Goal: Information Seeking & Learning: Learn about a topic

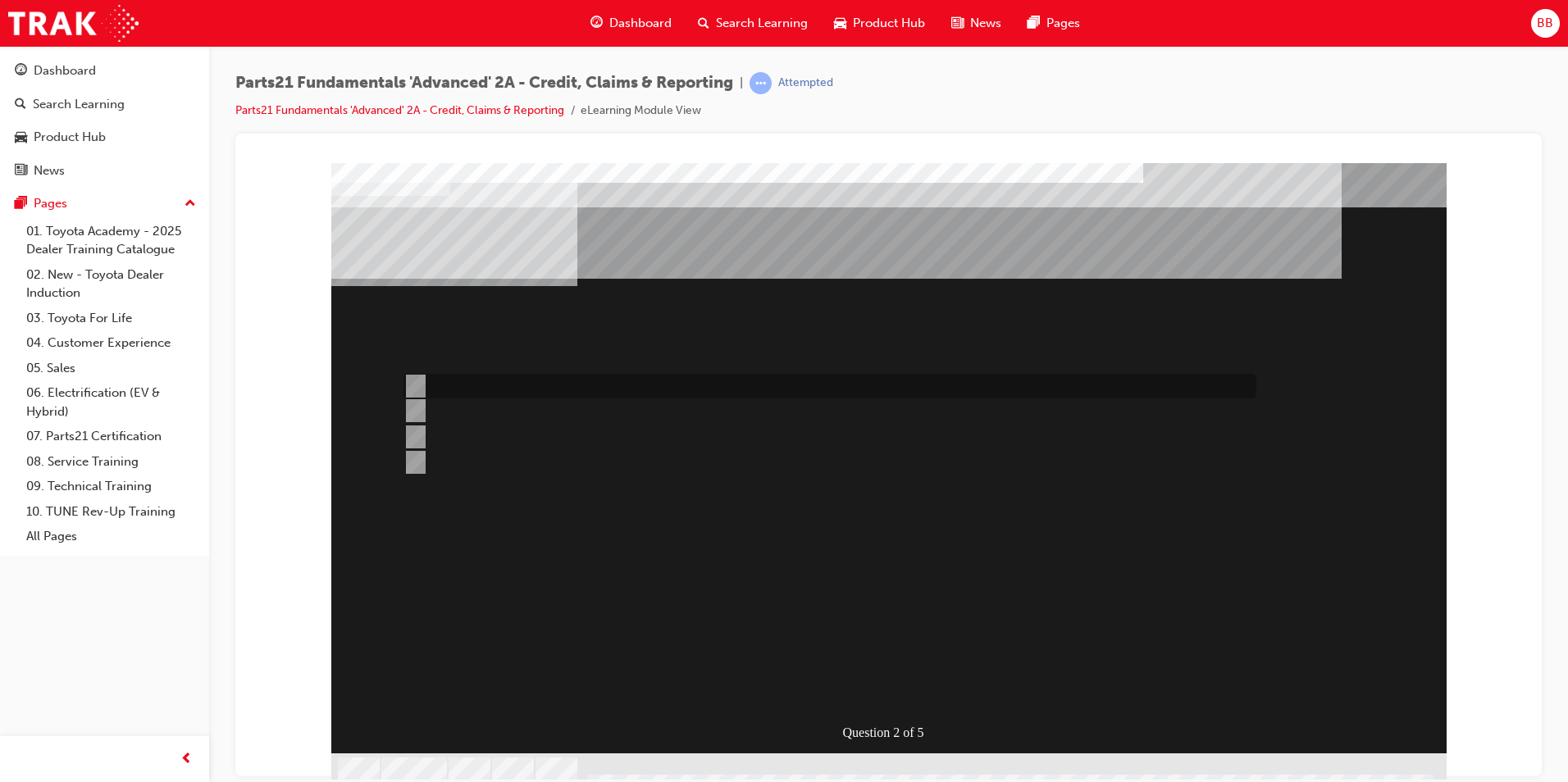
click at [417, 389] on input "NCR" at bounding box center [412, 386] width 18 height 18
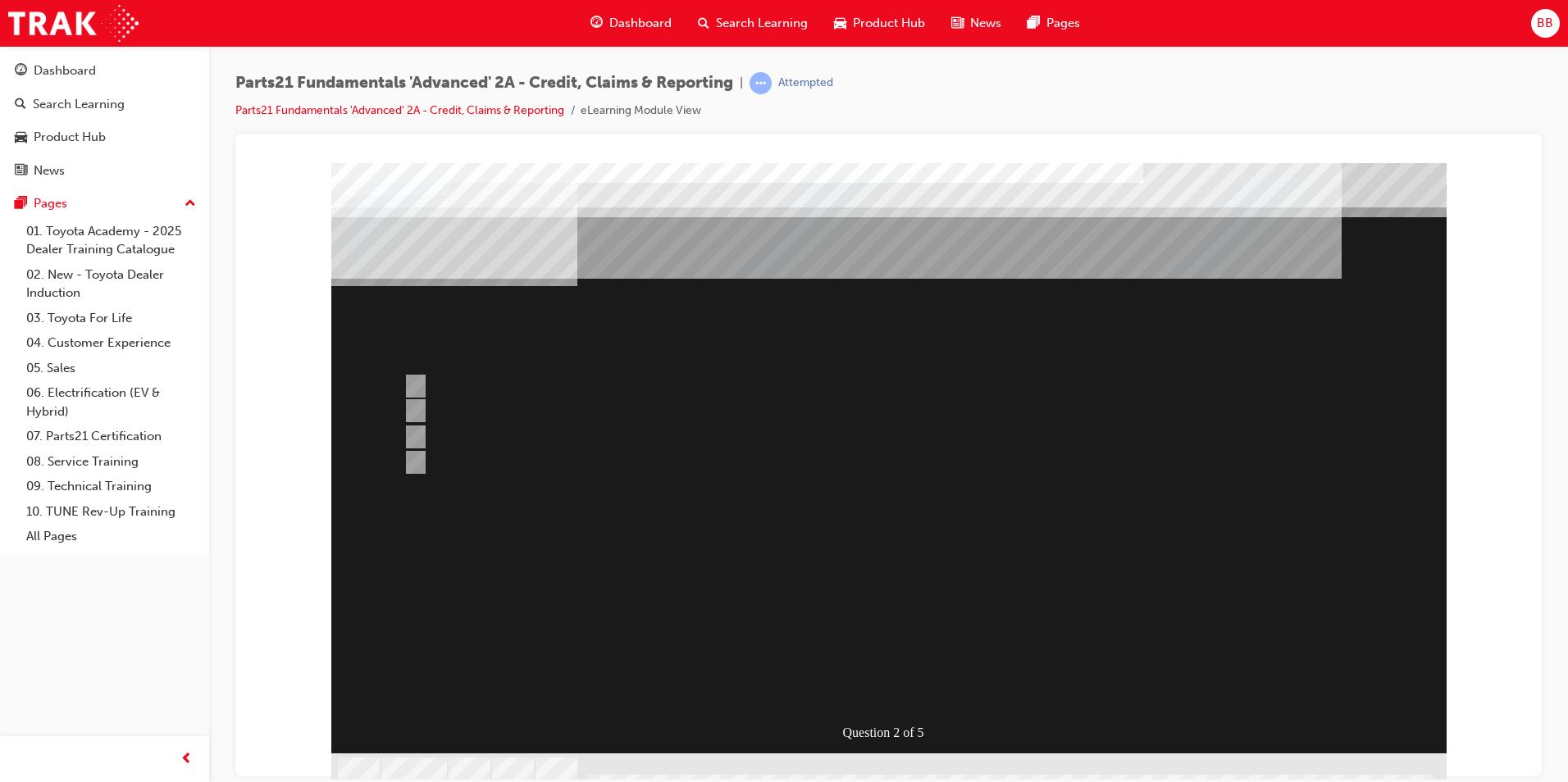
click at [428, 396] on div at bounding box center [888, 475] width 1115 height 627
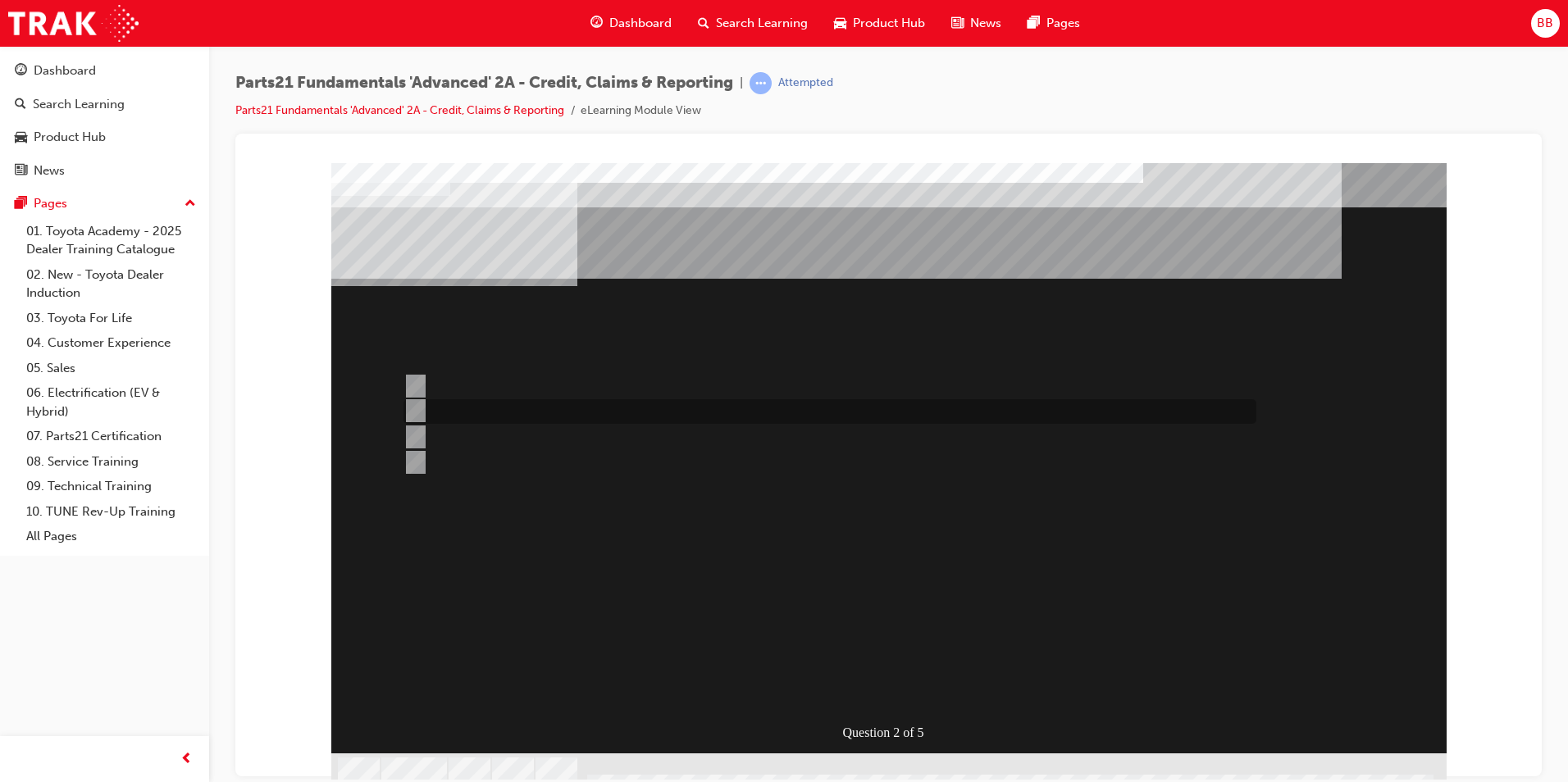
click at [424, 407] on div at bounding box center [825, 411] width 853 height 24
radio input "false"
radio input "true"
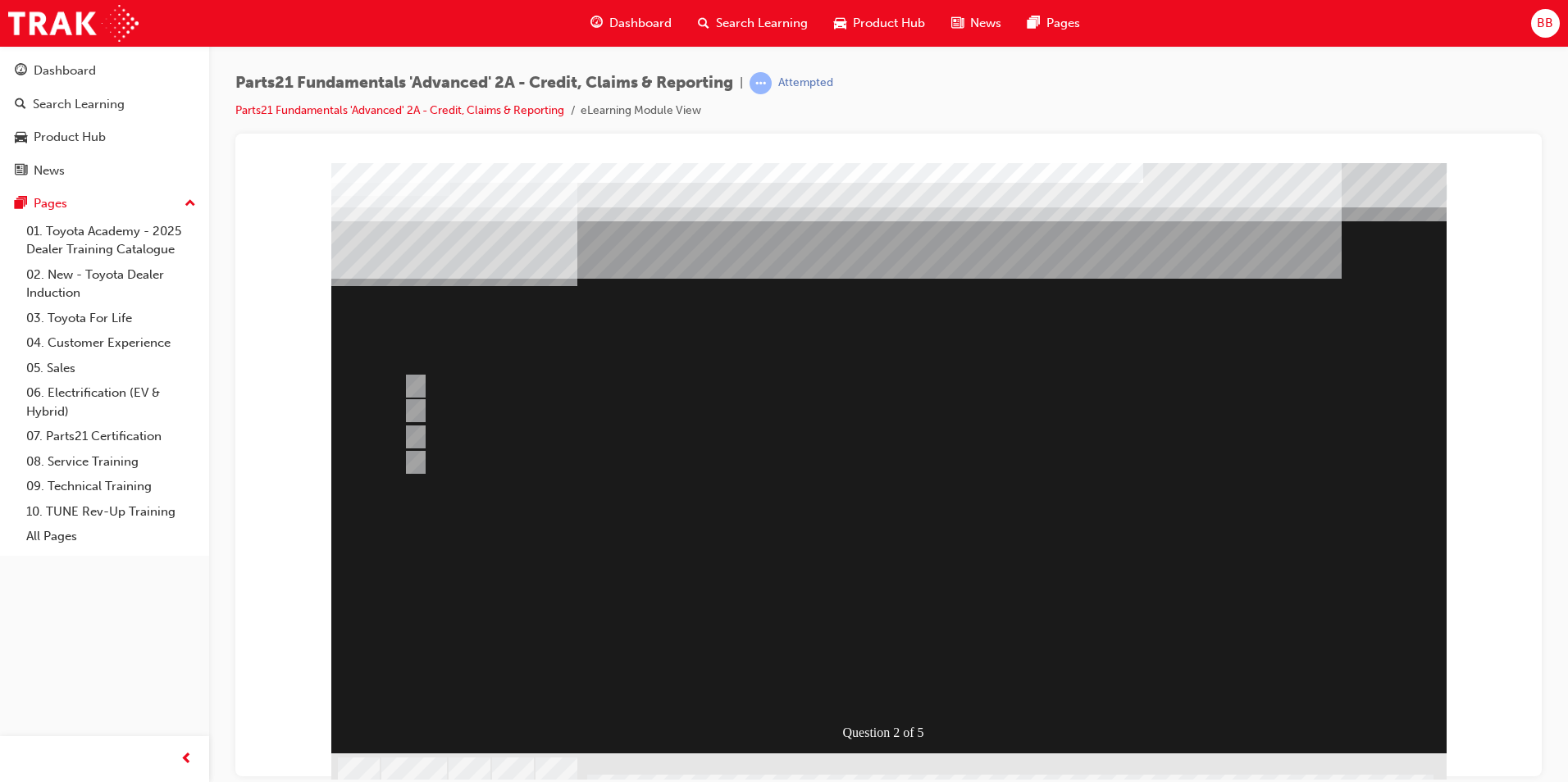
click at [848, 617] on div at bounding box center [888, 475] width 1115 height 627
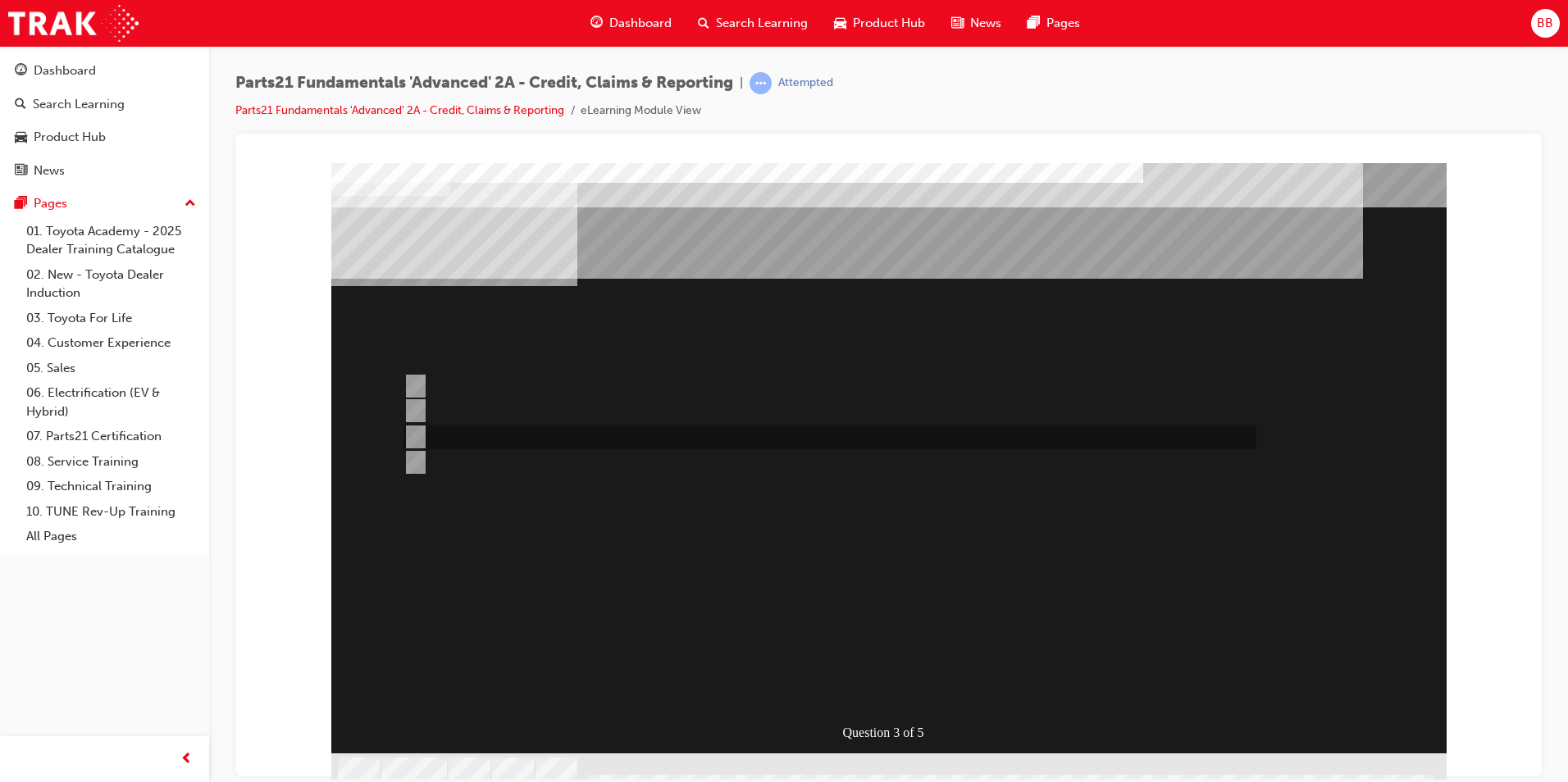
click at [431, 437] on div at bounding box center [825, 437] width 853 height 24
radio input "true"
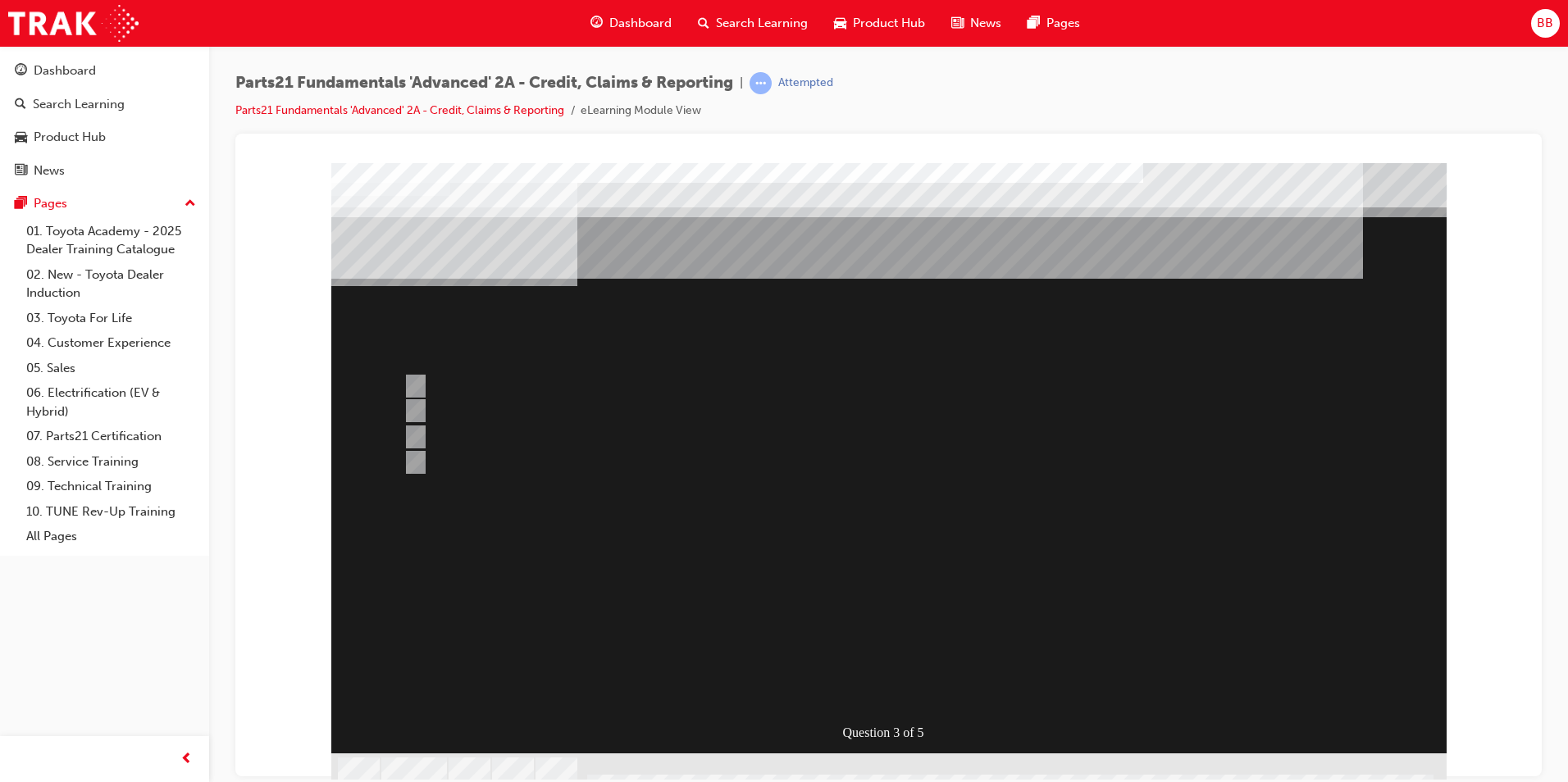
click at [420, 388] on div at bounding box center [888, 475] width 1115 height 627
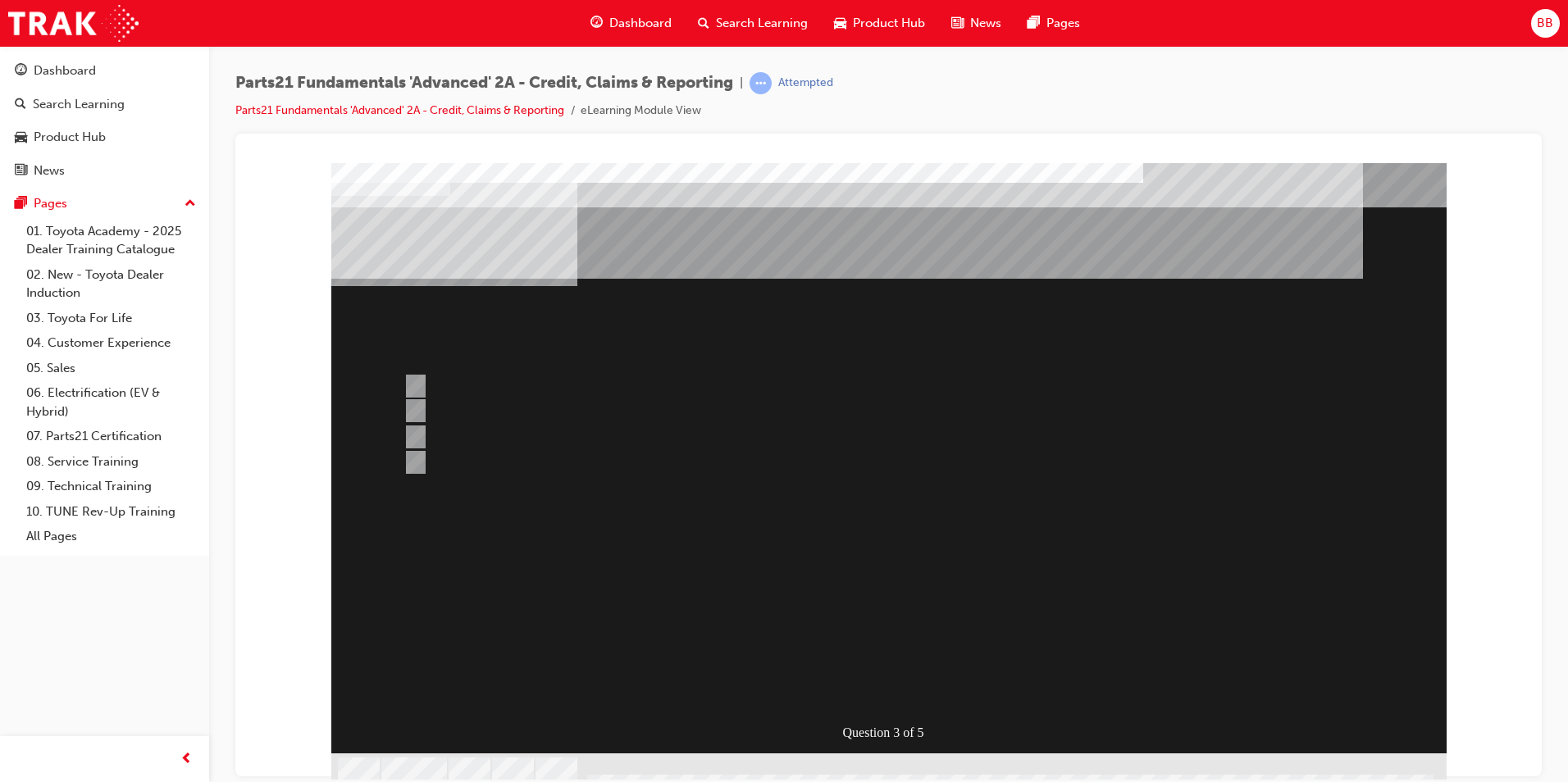
click at [401, 375] on div at bounding box center [825, 386] width 853 height 24
radio input "true"
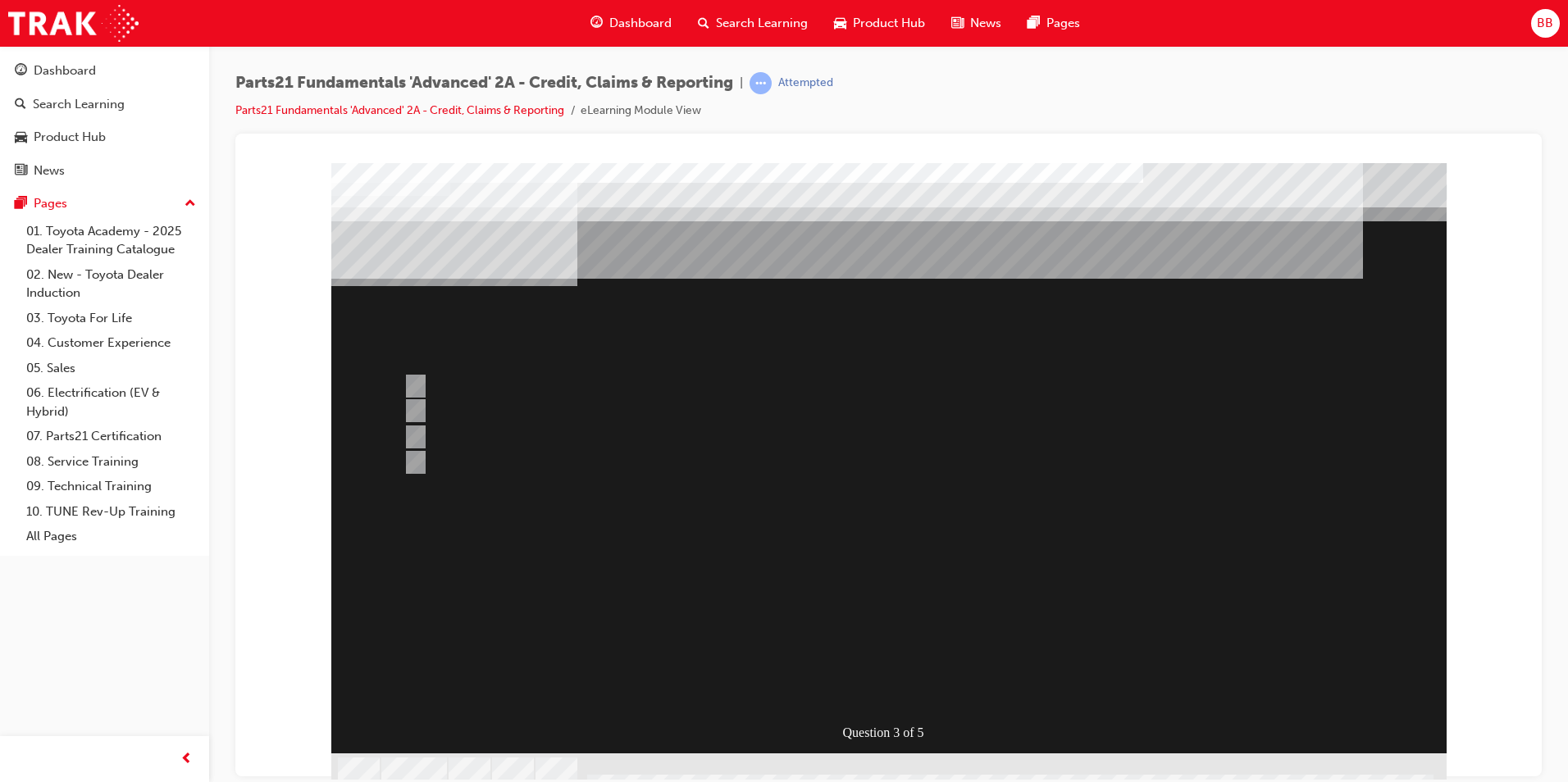
click at [858, 570] on div at bounding box center [888, 475] width 1115 height 627
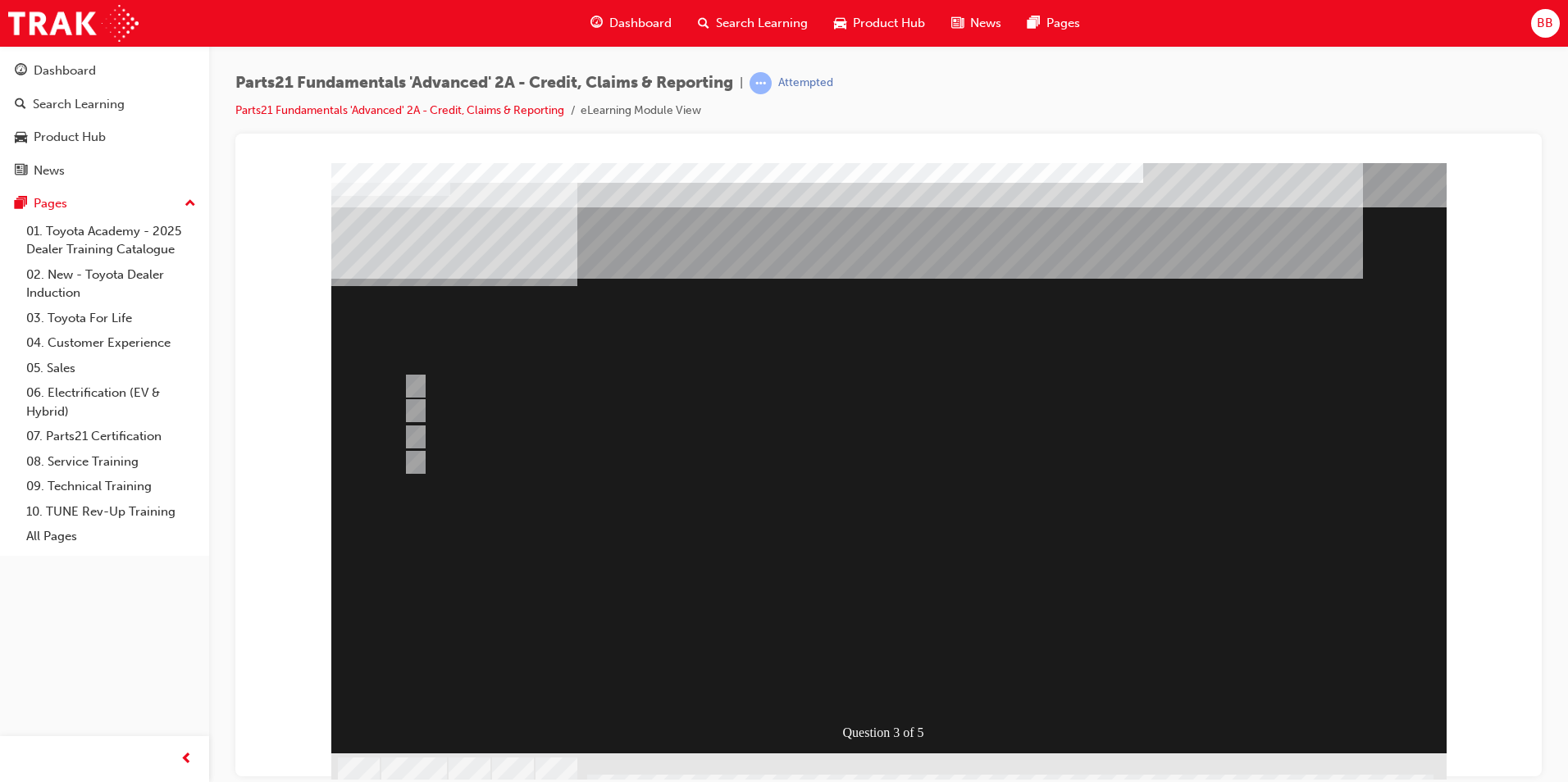
click at [781, 565] on div "Question 3 of 5" at bounding box center [888, 457] width 1115 height 590
click at [414, 379] on input "Gather evidence & submit Insurance claim for panels" at bounding box center [412, 386] width 18 height 18
radio input "true"
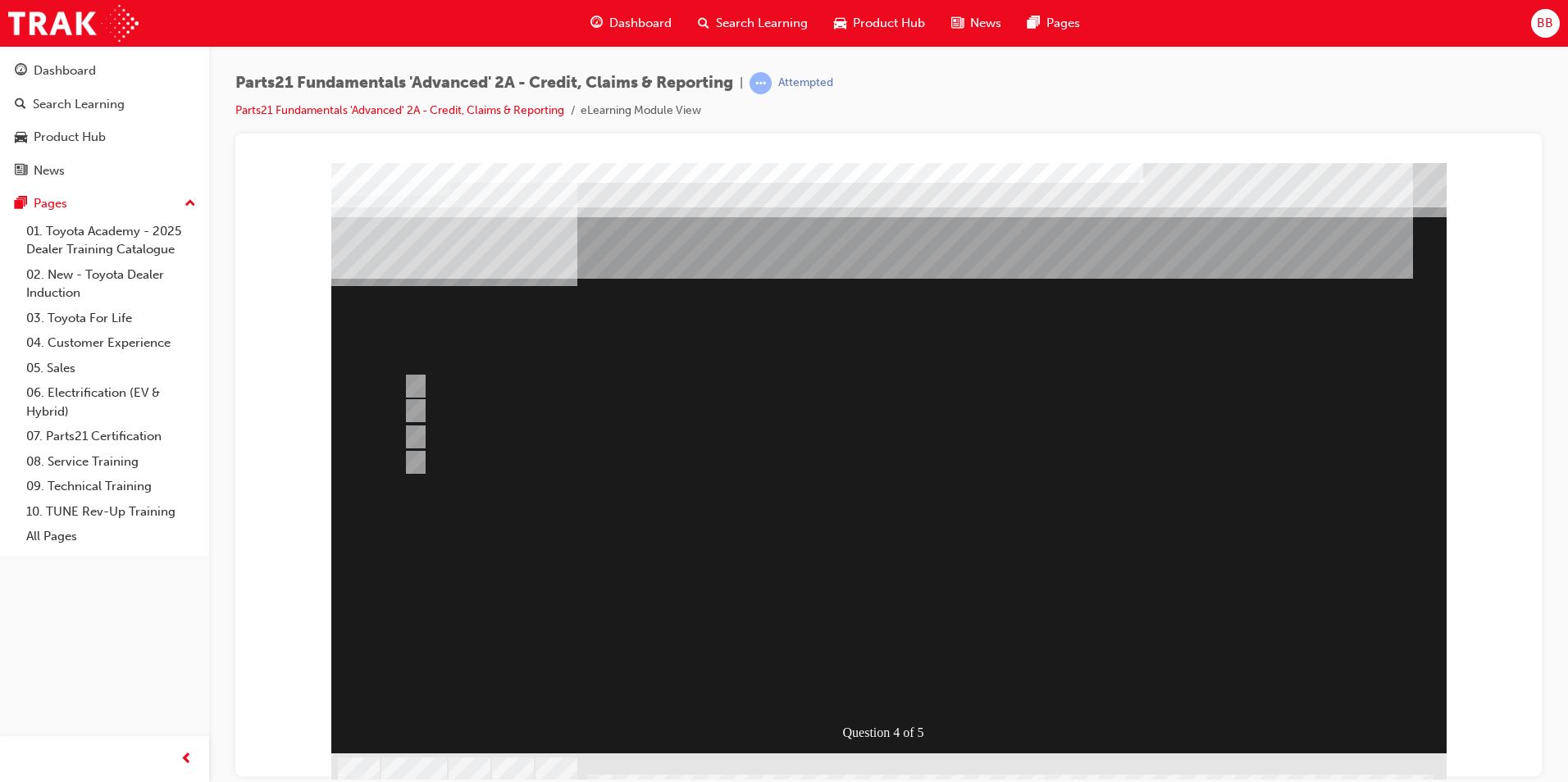
click at [412, 459] on div at bounding box center [888, 475] width 1115 height 627
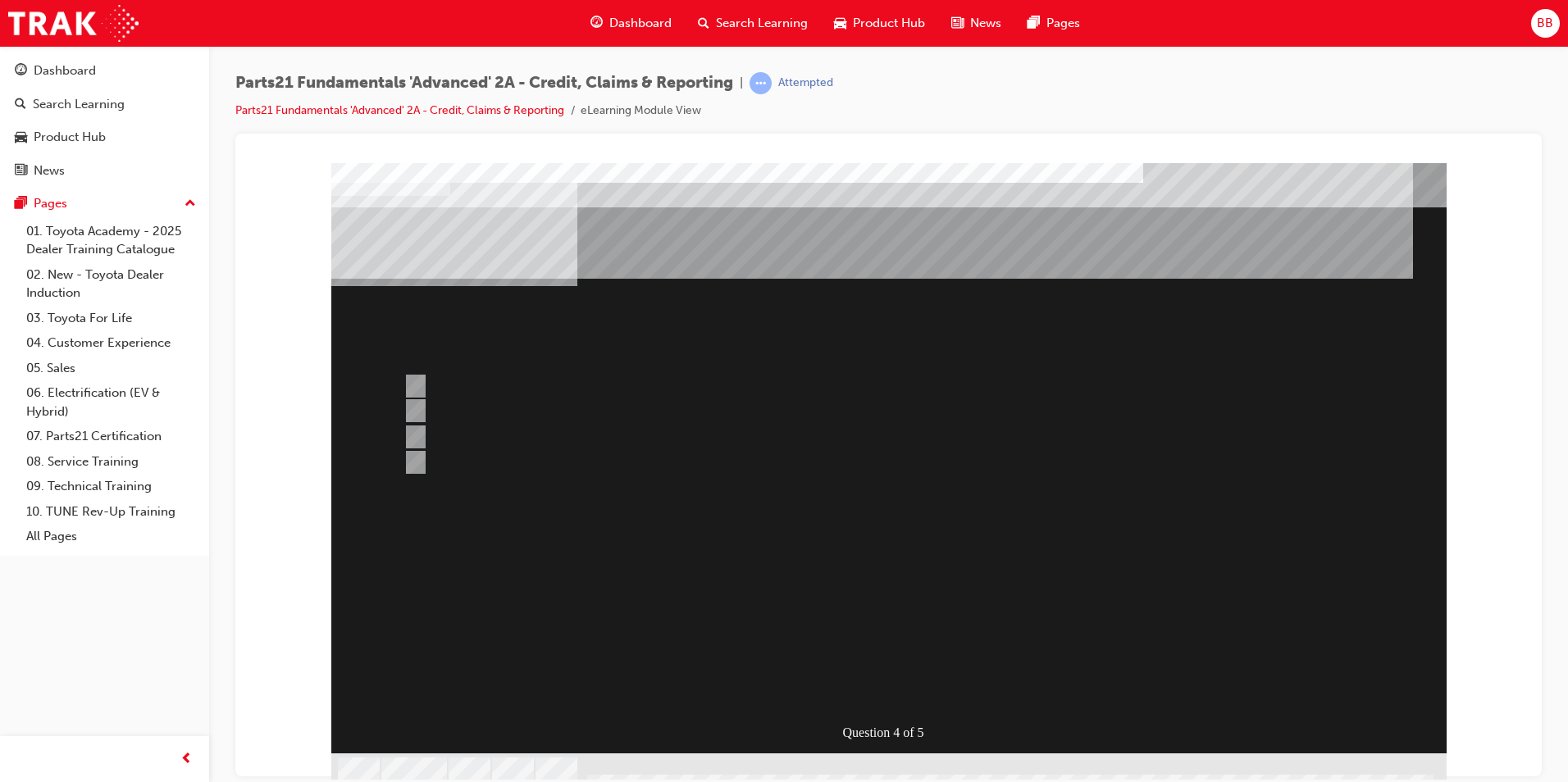
click at [421, 463] on input "1 & 2" at bounding box center [412, 462] width 18 height 18
radio input "true"
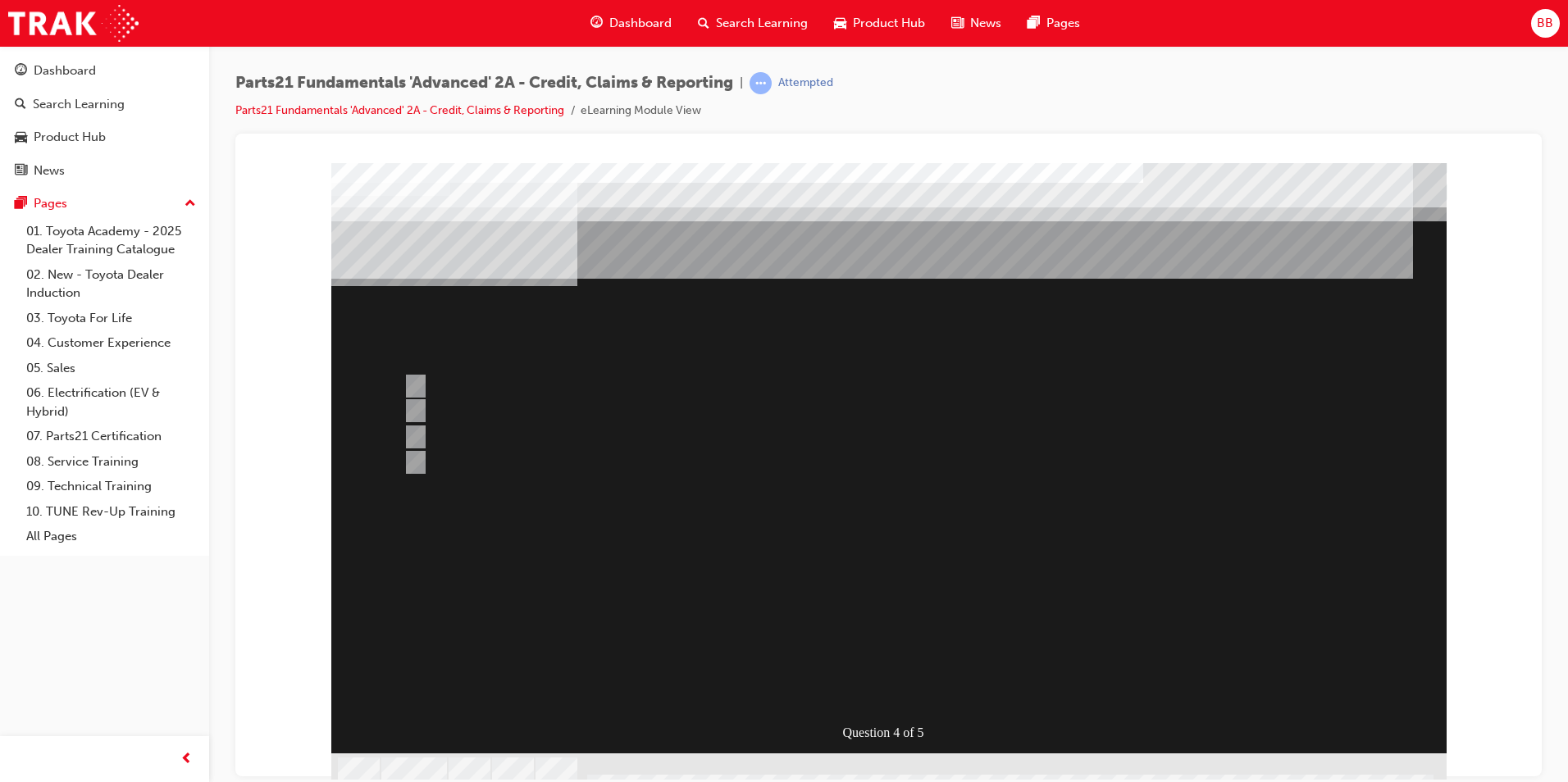
click at [847, 587] on div at bounding box center [888, 475] width 1115 height 627
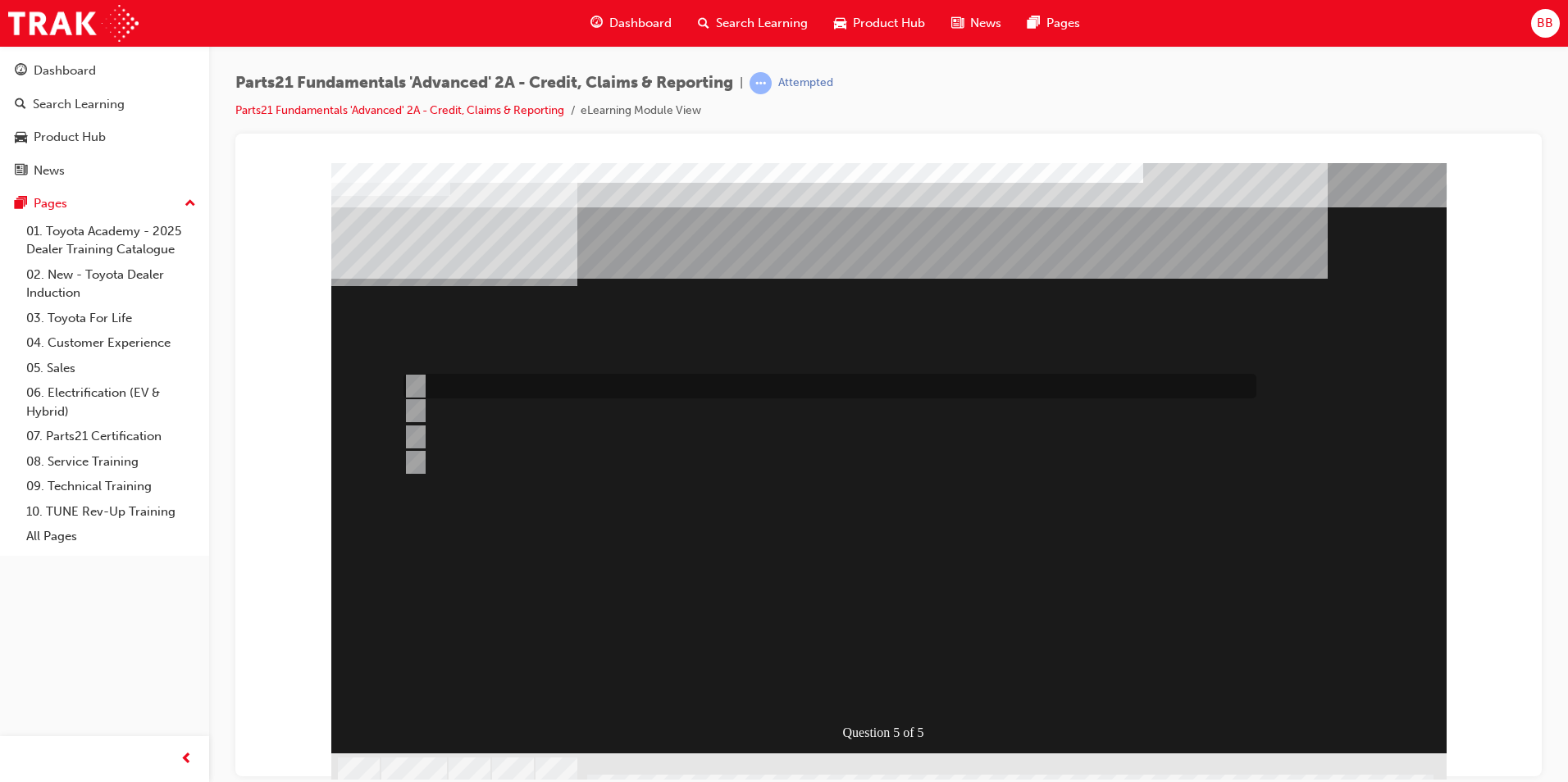
click at [480, 379] on div at bounding box center [825, 386] width 853 height 24
radio input "true"
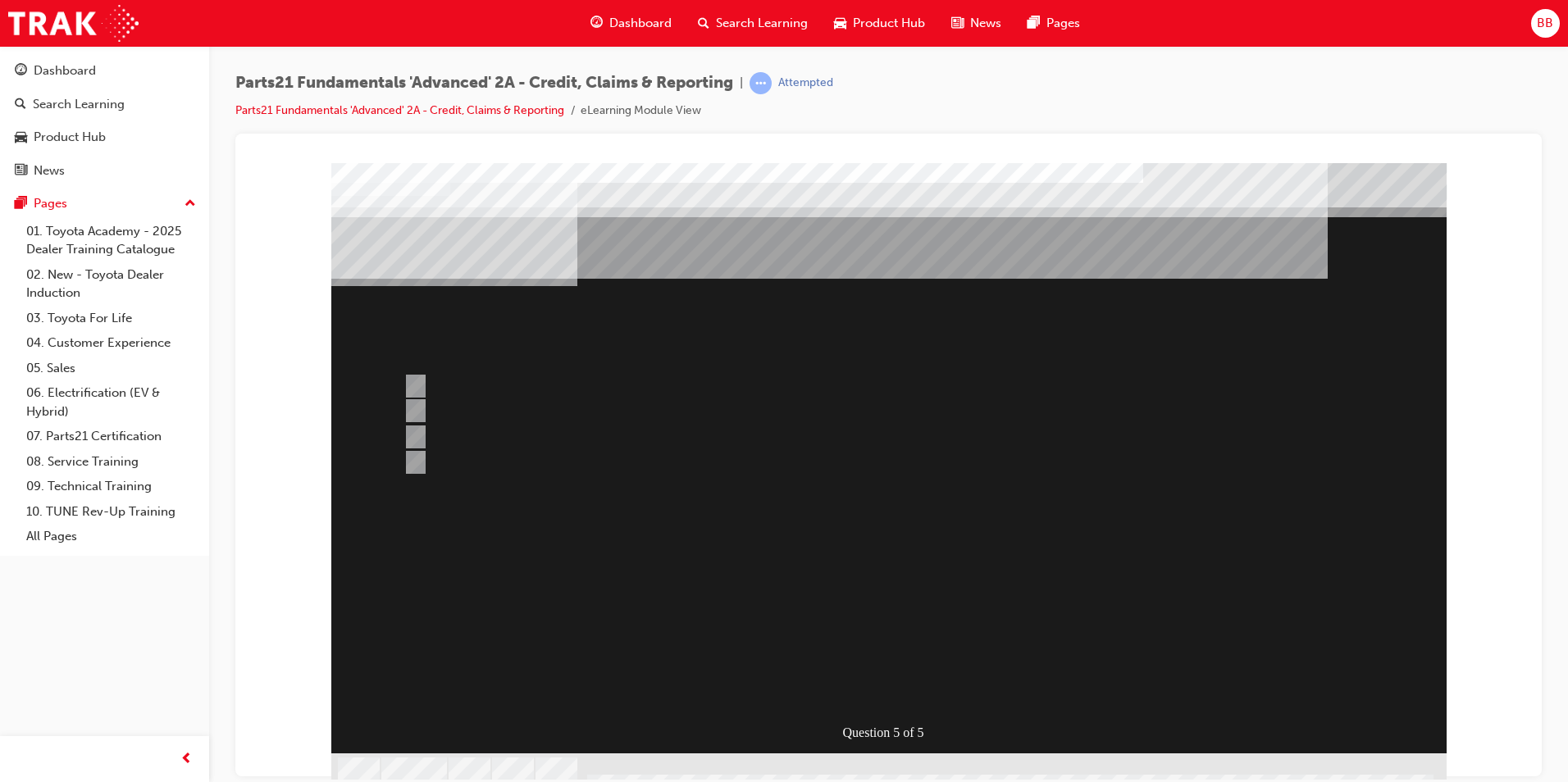
click at [415, 412] on div at bounding box center [888, 475] width 1115 height 627
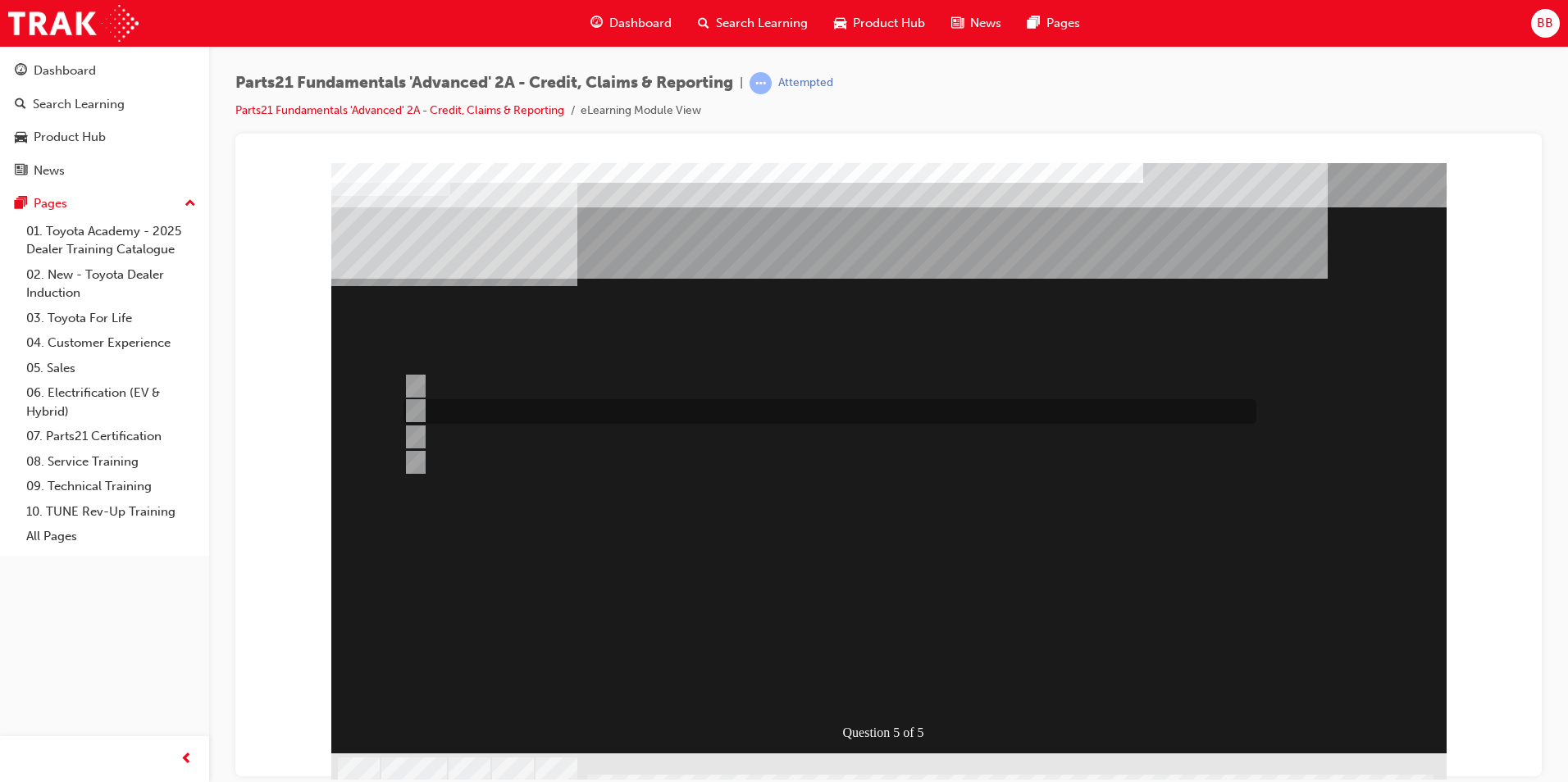
click at [415, 412] on input "Create a credit claim." at bounding box center [412, 410] width 18 height 18
click at [424, 459] on div at bounding box center [825, 462] width 853 height 24
radio input "false"
radio input "true"
click at [849, 669] on div "Question 5 of 5" at bounding box center [888, 457] width 1115 height 590
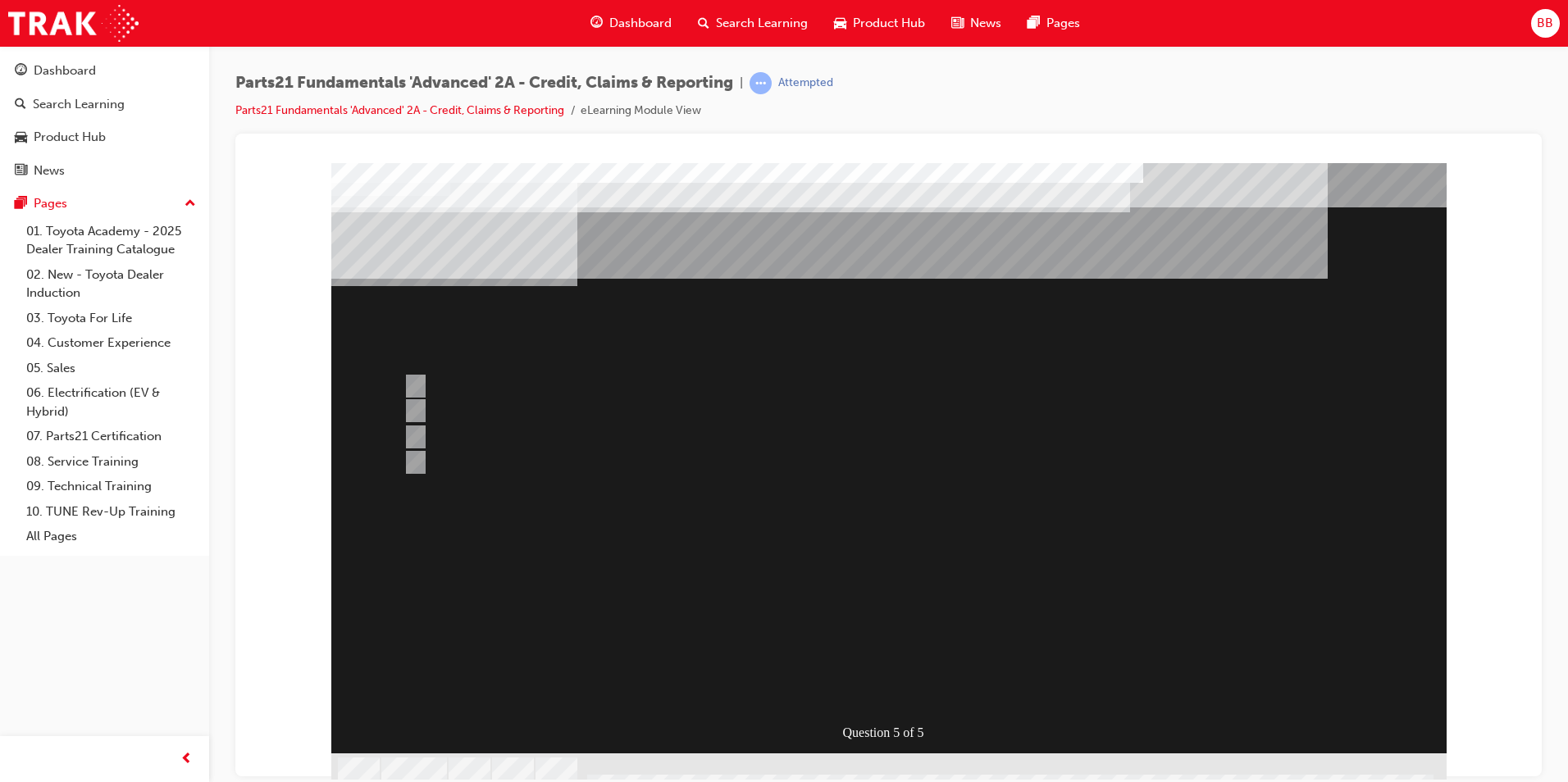
click at [772, 600] on div at bounding box center [888, 475] width 1115 height 627
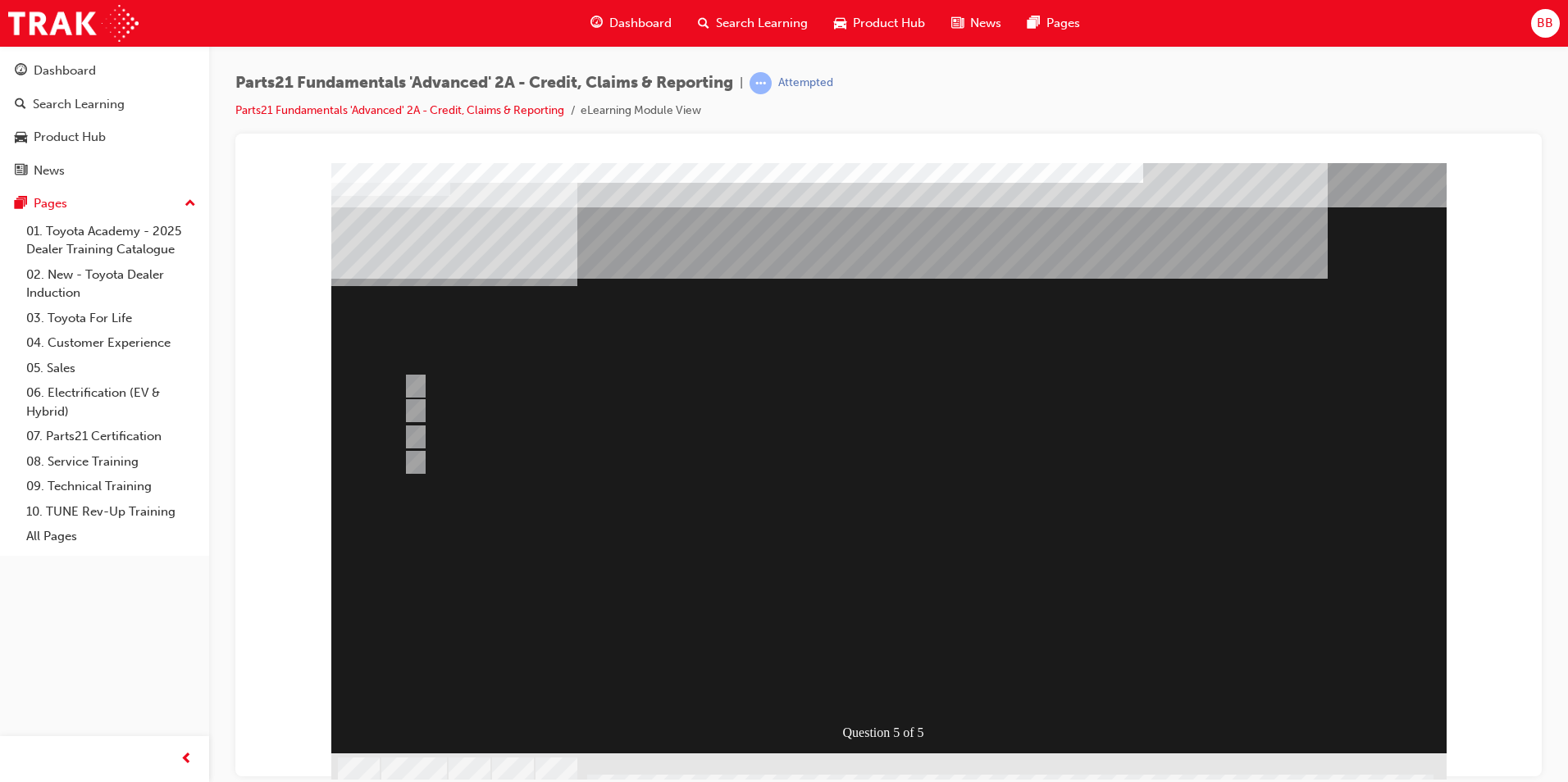
click at [772, 648] on div "" at bounding box center [888, 674] width 1115 height 54
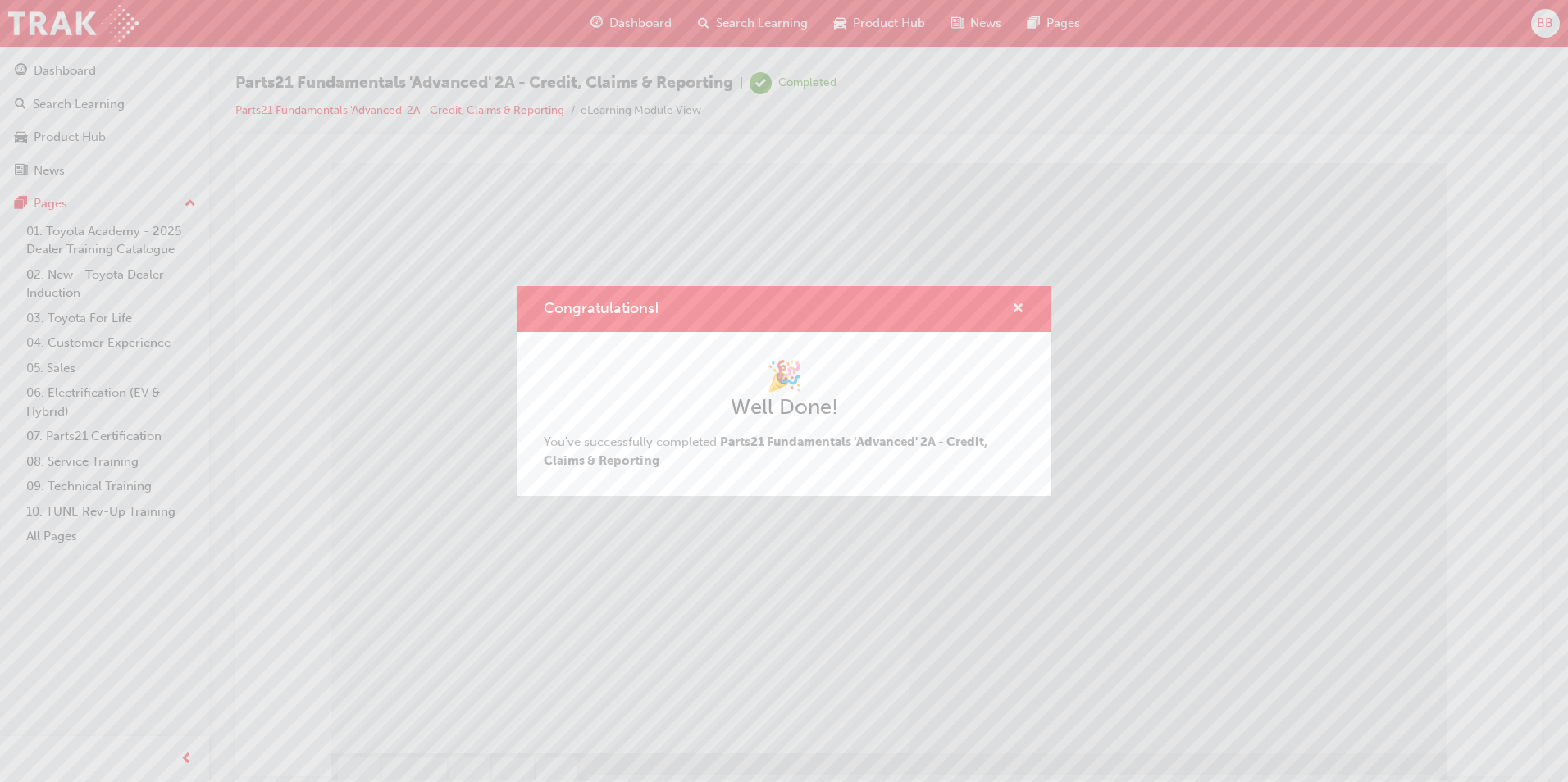
click at [1022, 308] on span "cross-icon" at bounding box center [1018, 310] width 13 height 15
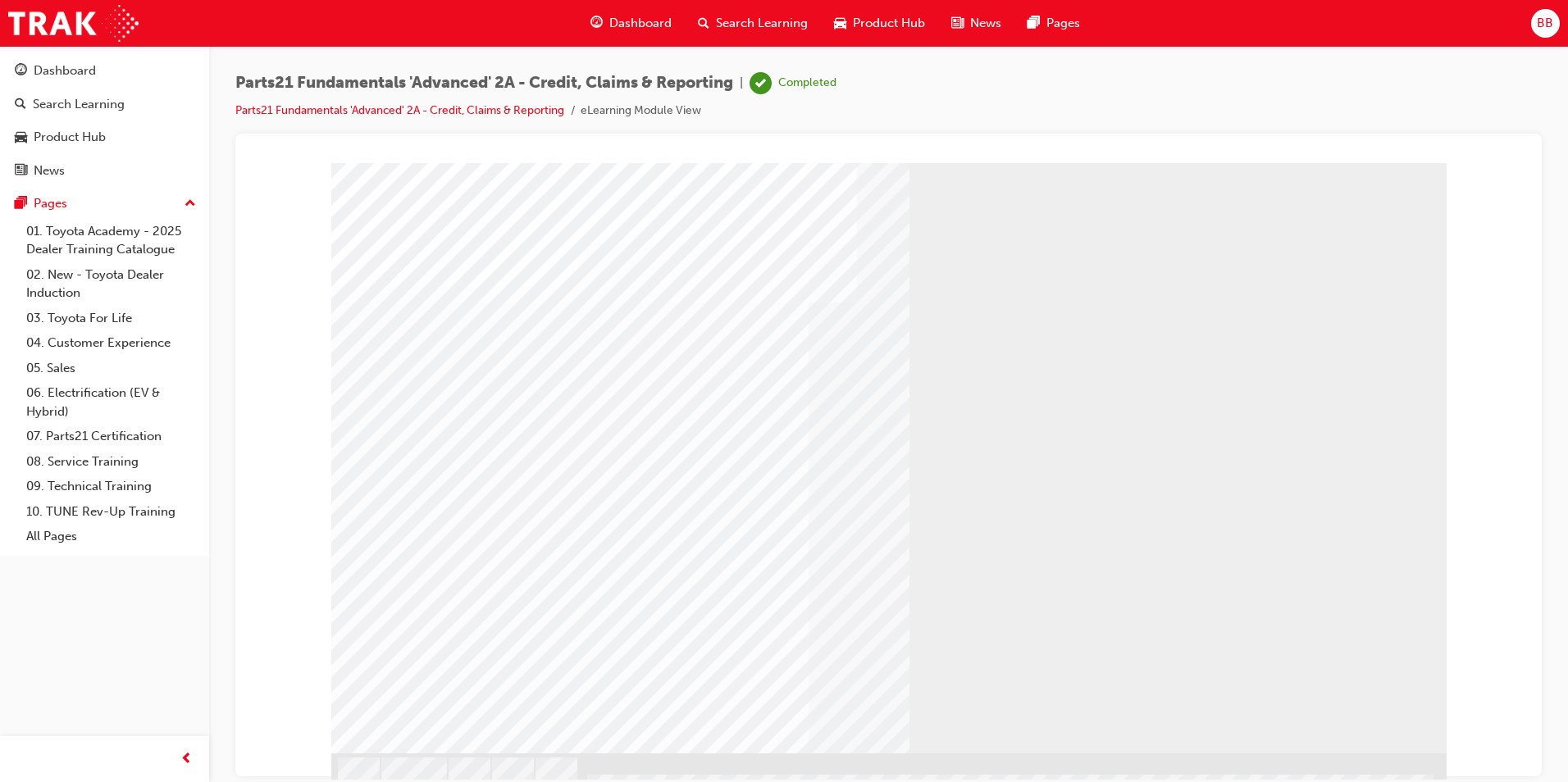
click at [66, 78] on div "Dashboard" at bounding box center [65, 71] width 62 height 18
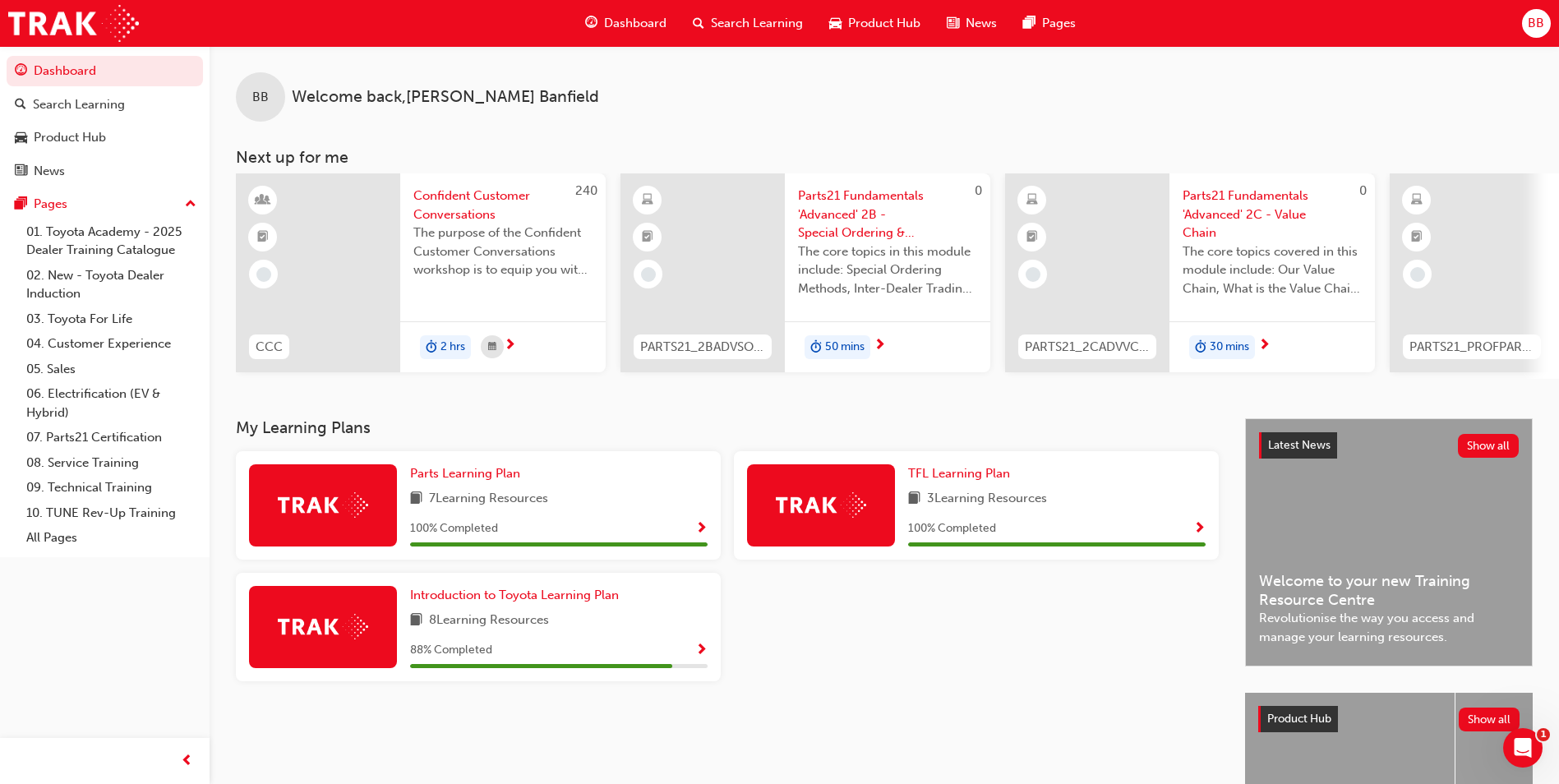
click at [855, 195] on span "Parts21 Fundamentals 'Advanced' 2B - Special Ordering & Heijunka" at bounding box center [888, 215] width 179 height 56
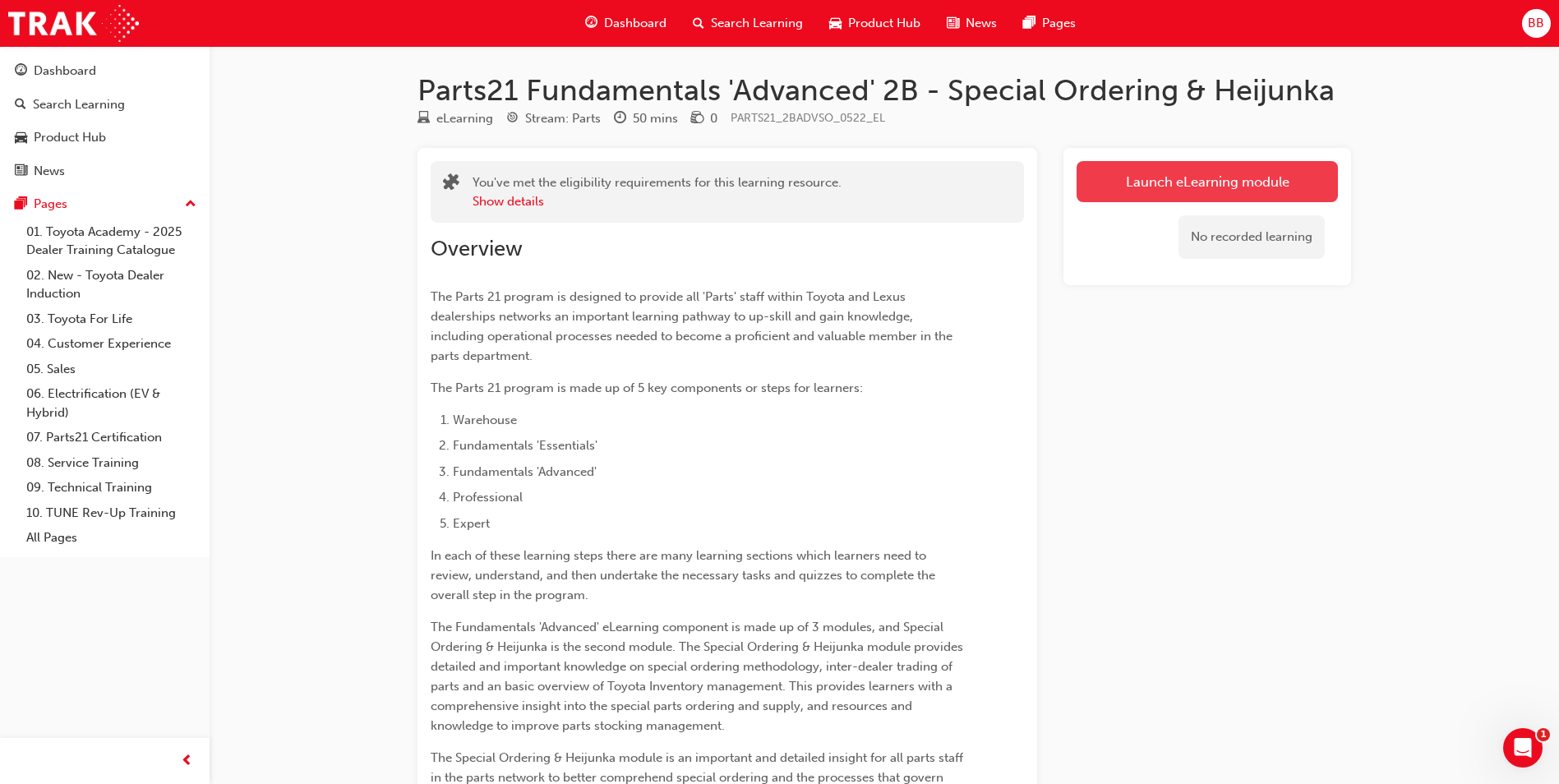
click at [1224, 189] on link "Launch eLearning module" at bounding box center [1207, 181] width 261 height 41
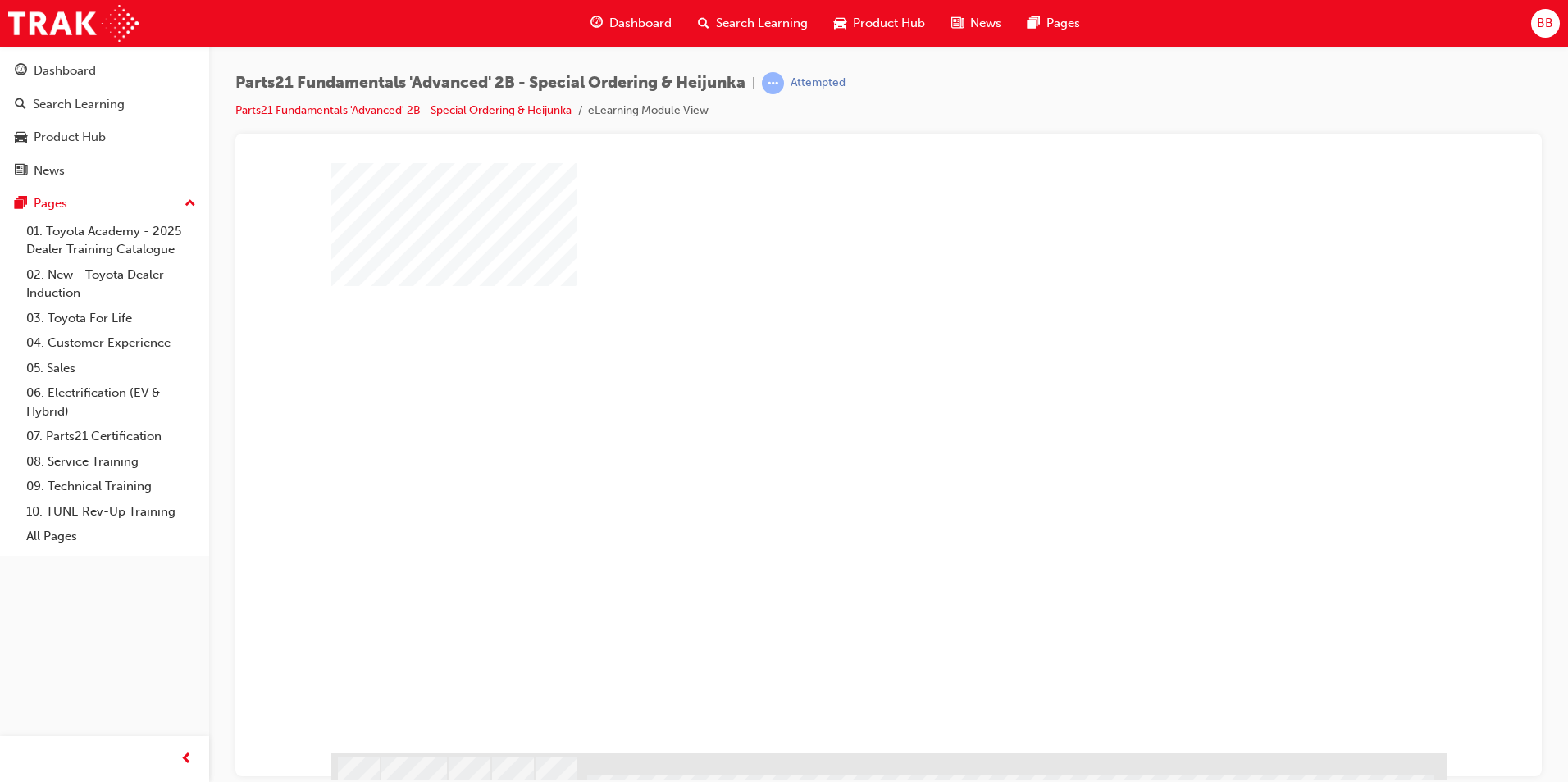
click at [878, 512] on div at bounding box center [888, 457] width 1115 height 590
click at [841, 410] on div "play" at bounding box center [841, 410] width 0 height 0
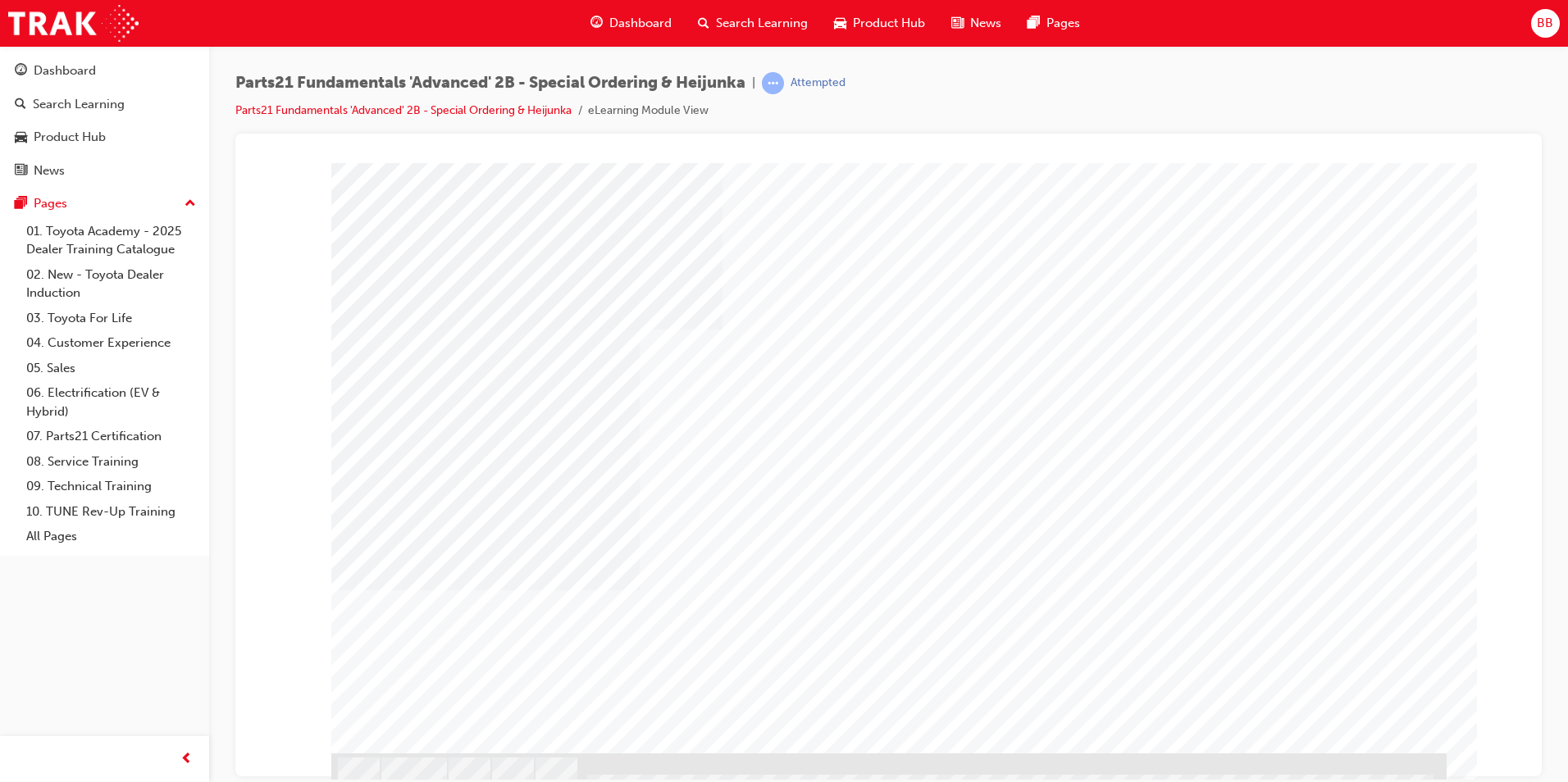
type input "[PERSON_NAME]"
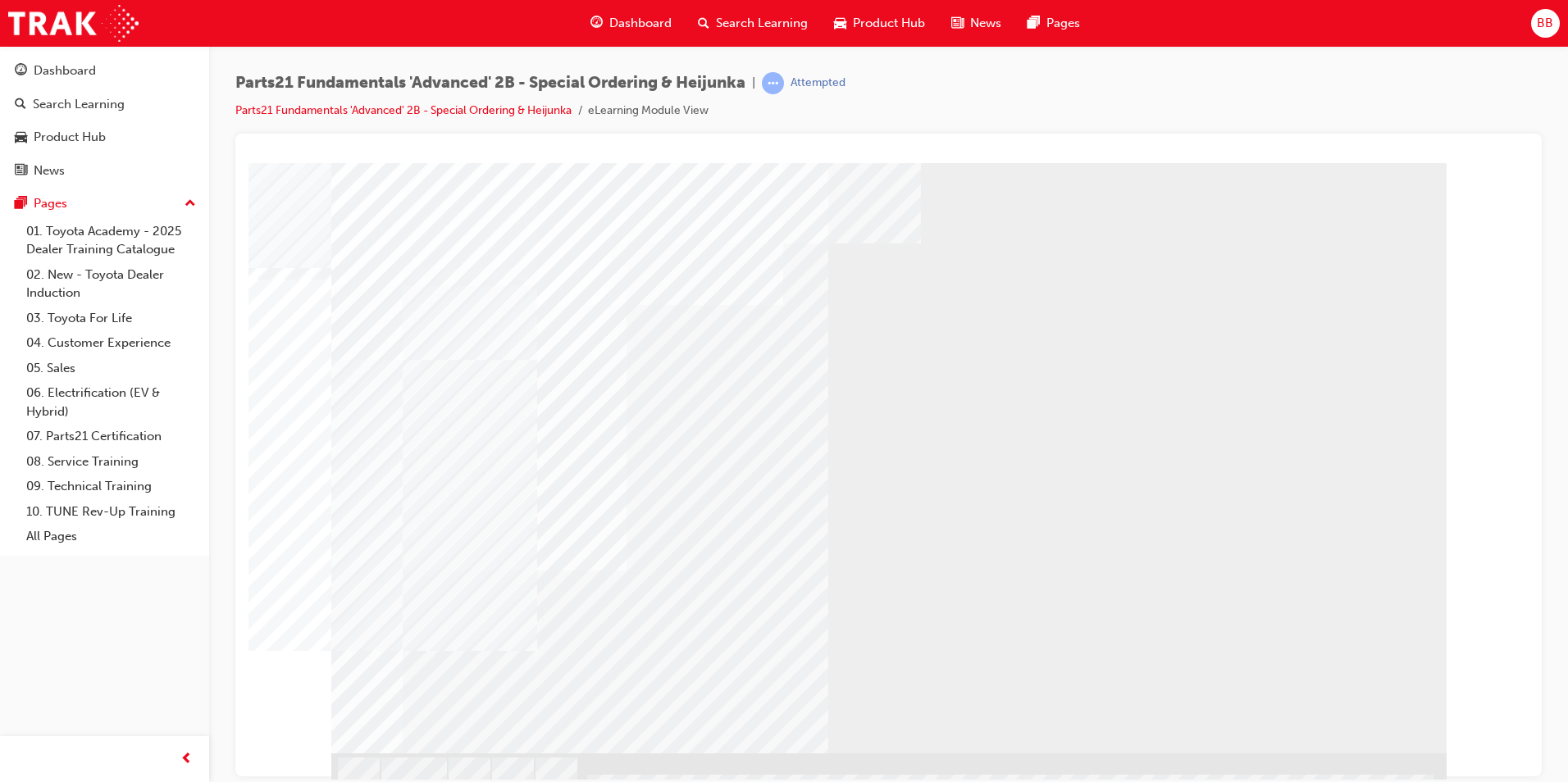
drag, startPoint x: 861, startPoint y: 583, endPoint x: 852, endPoint y: 583, distance: 9.0
